Goal: Information Seeking & Learning: Check status

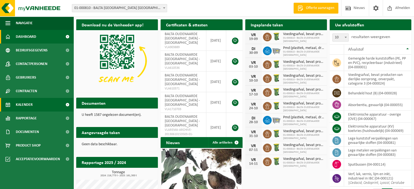
click at [31, 104] on span "Kalender" at bounding box center [24, 105] width 17 height 14
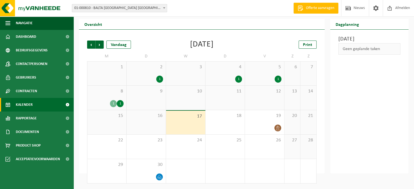
scroll to position [12, 0]
click at [90, 47] on span "Vorige" at bounding box center [91, 45] width 8 height 8
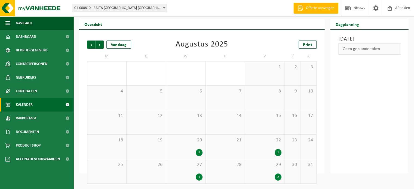
click at [90, 47] on span "Vorige" at bounding box center [91, 45] width 8 height 8
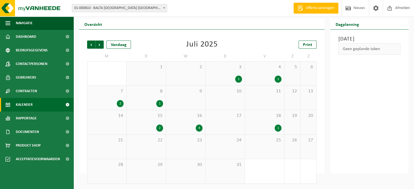
click at [90, 47] on span "Vorige" at bounding box center [91, 45] width 8 height 8
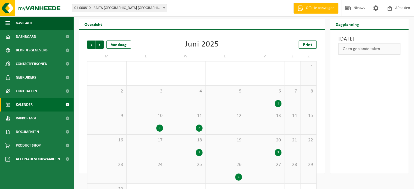
click at [90, 47] on span "Vorige" at bounding box center [91, 45] width 8 height 8
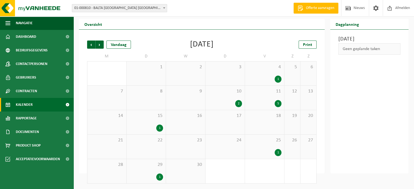
click at [90, 47] on span "Vorige" at bounding box center [91, 45] width 8 height 8
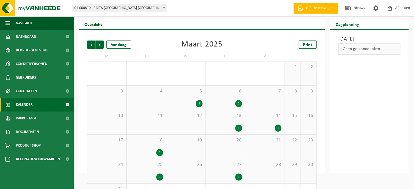
click at [90, 47] on span "Vorige" at bounding box center [91, 45] width 8 height 8
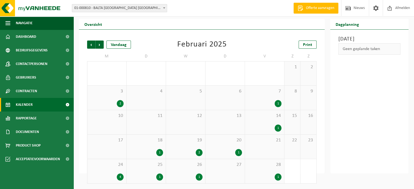
click at [121, 104] on div "2" at bounding box center [120, 103] width 7 height 7
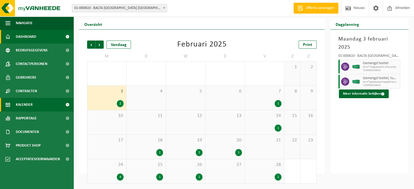
click at [35, 38] on span "Dashboard" at bounding box center [26, 37] width 20 height 14
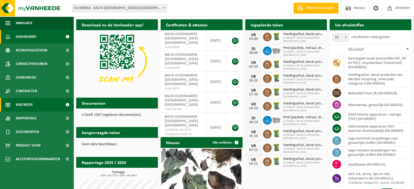
click at [37, 101] on link "Kalender" at bounding box center [37, 105] width 74 height 14
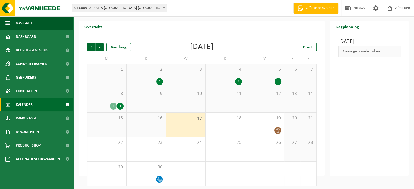
scroll to position [10, 0]
click at [121, 104] on div "1" at bounding box center [120, 105] width 7 height 7
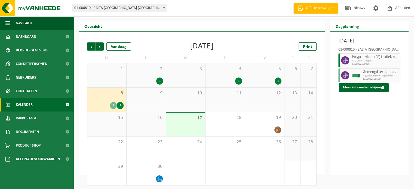
click at [160, 81] on div "1" at bounding box center [159, 81] width 7 height 7
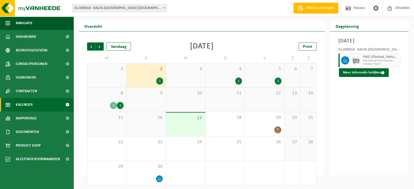
click at [226, 75] on div "4 1" at bounding box center [225, 75] width 39 height 24
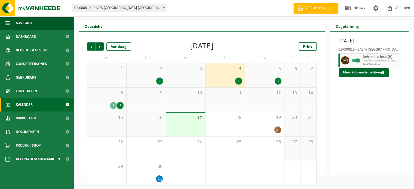
click at [276, 73] on div "5 1" at bounding box center [264, 75] width 39 height 24
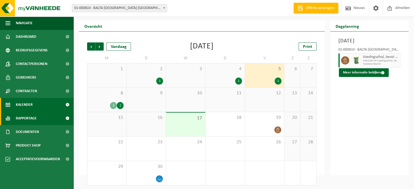
click at [47, 123] on link "Rapportage" at bounding box center [37, 119] width 74 height 14
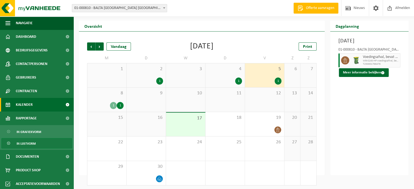
click at [44, 144] on link "In lijstvorm" at bounding box center [36, 143] width 71 height 10
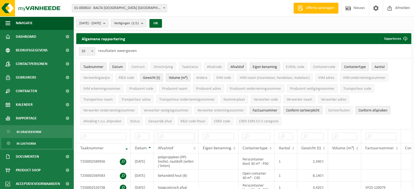
click at [178, 139] on th at bounding box center [176, 136] width 45 height 14
click at [174, 136] on input "text" at bounding box center [176, 136] width 37 height 7
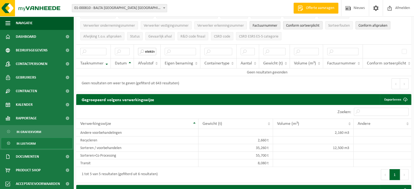
scroll to position [85, 0]
click at [150, 48] on input "elektron" at bounding box center [147, 51] width 18 height 7
type input "AEEA"
click at [36, 38] on link "Dashboard" at bounding box center [37, 37] width 74 height 14
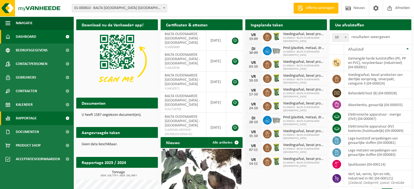
click at [53, 116] on link "Rapportage" at bounding box center [37, 119] width 74 height 14
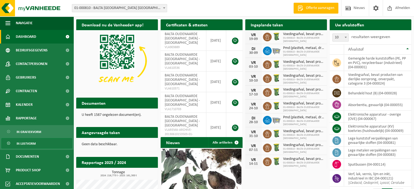
click at [38, 142] on link "In lijstvorm" at bounding box center [36, 143] width 71 height 10
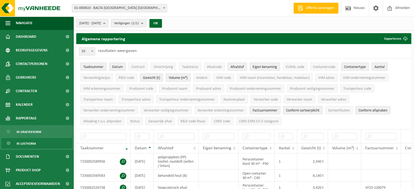
click at [108, 23] on b "submit" at bounding box center [105, 23] width 5 height 8
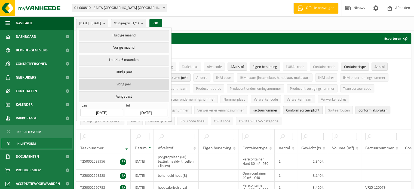
click at [131, 83] on button "Vorig jaar" at bounding box center [124, 84] width 90 height 11
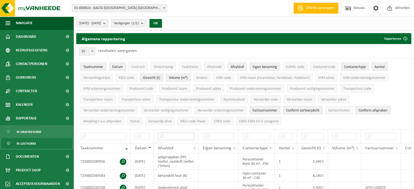
click at [166, 136] on input "text" at bounding box center [176, 136] width 37 height 7
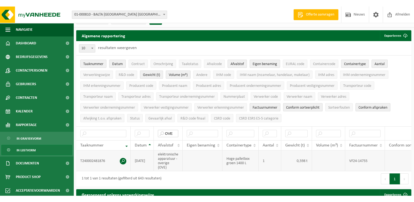
scroll to position [11, 0]
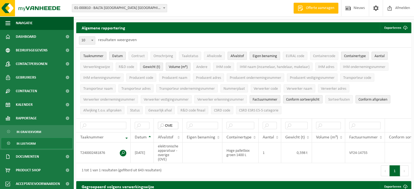
type input "OVE"
